Goal: Use online tool/utility

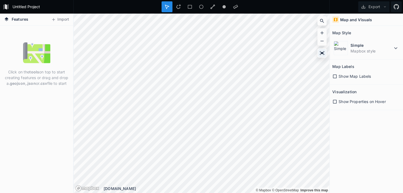
click at [318, 54] on div at bounding box center [322, 53] width 8 height 8
click at [323, 52] on icon at bounding box center [322, 52] width 5 height 5
click at [394, 49] on icon at bounding box center [396, 48] width 7 height 7
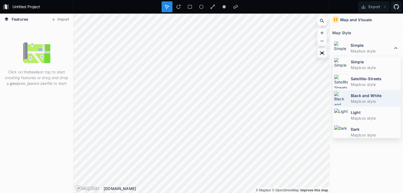
scroll to position [36, 0]
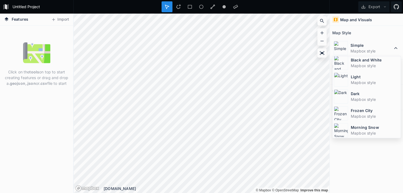
click at [351, 161] on div "Map and Visuals Map Style Simple Mapbox style Simple Mapbox style Satellite-Str…" at bounding box center [366, 104] width 73 height 180
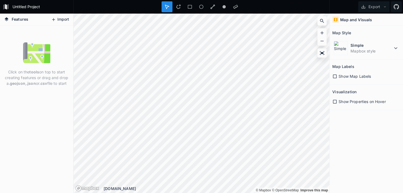
click at [60, 22] on button "Import" at bounding box center [59, 19] width 23 height 9
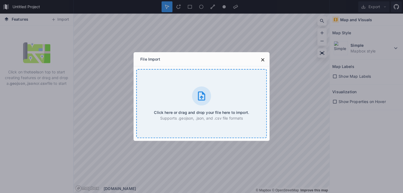
click at [214, 106] on div "Click here or drag and drop your file here to import. Supports .geojson, .json,…" at bounding box center [201, 103] width 131 height 69
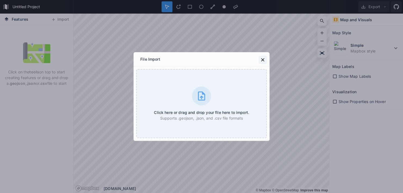
click at [266, 63] on button at bounding box center [263, 60] width 8 height 8
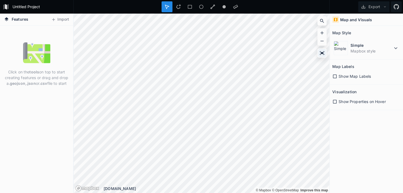
click at [320, 51] on icon at bounding box center [322, 52] width 5 height 5
click at [203, 6] on icon at bounding box center [201, 6] width 5 height 5
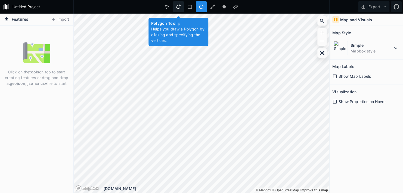
click at [181, 7] on div at bounding box center [178, 6] width 11 height 11
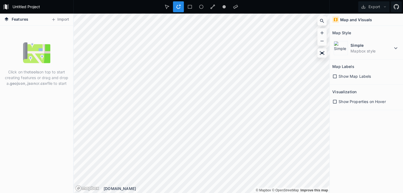
click at [202, 13] on div at bounding box center [201, 7] width 256 height 14
click at [205, 7] on div at bounding box center [201, 6] width 11 height 11
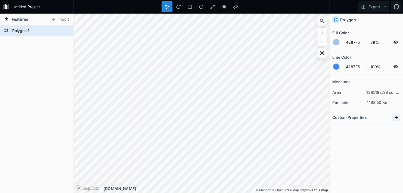
click at [398, 118] on icon at bounding box center [396, 117] width 5 height 5
click at [399, 118] on icon at bounding box center [396, 117] width 5 height 5
click at [400, 127] on button "button" at bounding box center [397, 127] width 8 height 8
click at [398, 143] on span "Delete" at bounding box center [388, 144] width 22 height 6
click at [395, 127] on icon "button" at bounding box center [396, 127] width 5 height 5
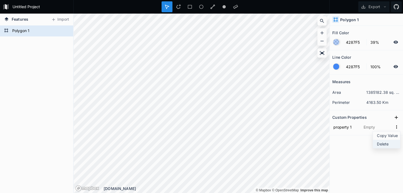
click at [381, 142] on span "Delete" at bounding box center [388, 144] width 22 height 6
click at [22, 32] on form "Polygon 1" at bounding box center [36, 31] width 51 height 8
click at [64, 33] on icon at bounding box center [65, 31] width 5 height 5
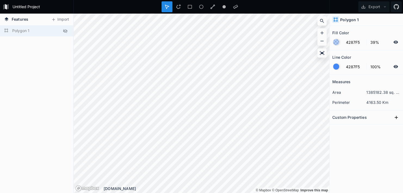
click at [66, 32] on icon at bounding box center [65, 31] width 4 height 4
click at [375, 93] on dd "1385182.38 sq. km" at bounding box center [384, 93] width 34 height 6
click at [233, 3] on div at bounding box center [235, 6] width 11 height 11
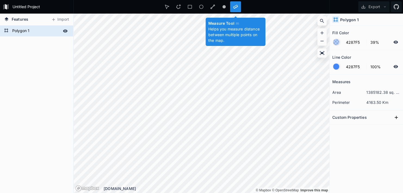
click at [235, 8] on icon at bounding box center [235, 7] width 5 height 4
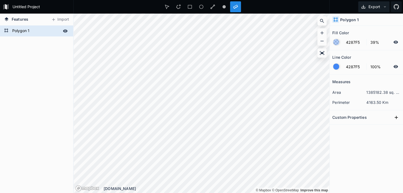
click at [385, 7] on icon at bounding box center [385, 7] width 4 height 4
click at [379, 151] on div "Measures area 1385182.38 sq. km perimeter 4163.50 Km Custom Properties" at bounding box center [366, 120] width 73 height 91
click at [35, 35] on icon at bounding box center [33, 37] width 3 height 4
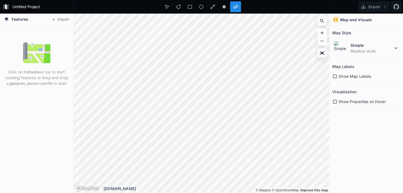
click at [36, 62] on img at bounding box center [36, 52] width 27 height 27
drag, startPoint x: 30, startPoint y: 102, endPoint x: 36, endPoint y: 92, distance: 11.8
click at [22, 133] on div "Click on the tools on top to start creating features or drag and drop a .geojso…" at bounding box center [36, 110] width 73 height 168
click at [63, 18] on button "Import" at bounding box center [59, 19] width 23 height 9
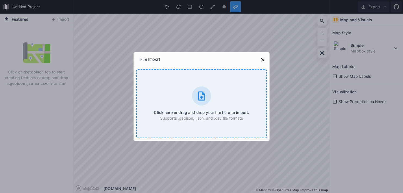
click at [213, 112] on h4 "Click here or drag and drop your file here to import." at bounding box center [201, 113] width 95 height 6
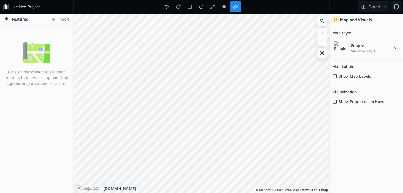
click at [39, 56] on img at bounding box center [36, 52] width 27 height 27
